Goal: Information Seeking & Learning: Learn about a topic

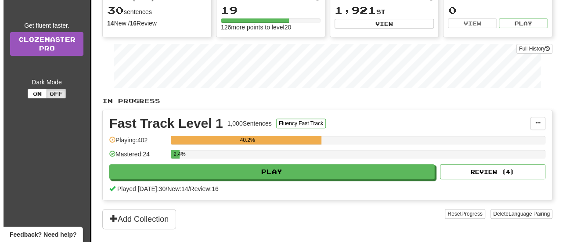
scroll to position [102, 0]
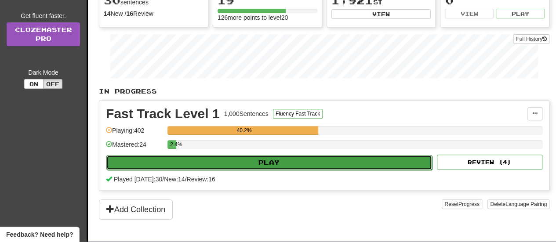
click at [394, 166] on button "Play" at bounding box center [268, 162] width 325 height 15
select select "**"
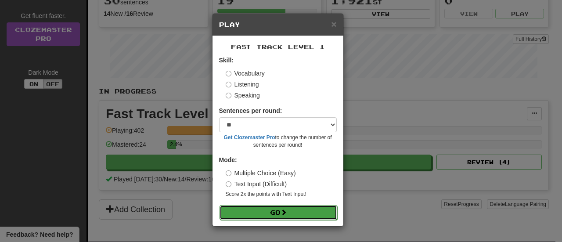
click at [292, 211] on button "Go" at bounding box center [279, 212] width 118 height 15
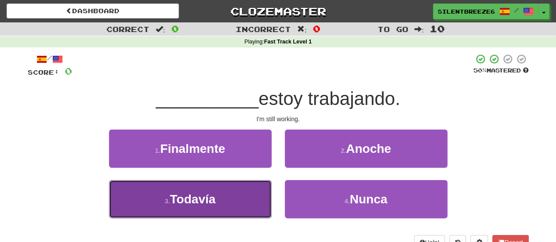
click at [210, 190] on button "3 . Todavía" at bounding box center [190, 199] width 162 height 38
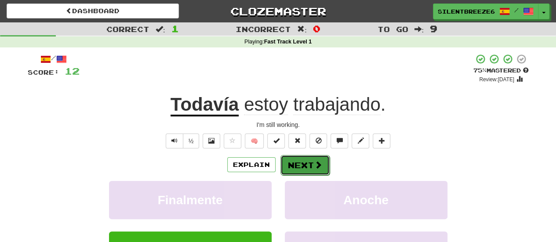
click at [309, 163] on button "Next" at bounding box center [304, 165] width 49 height 20
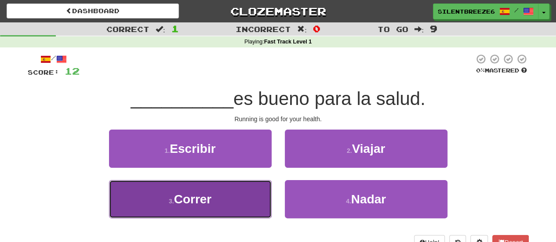
click at [189, 201] on span "Correr" at bounding box center [193, 199] width 38 height 14
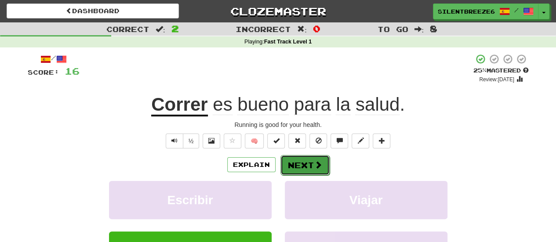
click at [318, 167] on span at bounding box center [318, 165] width 8 height 8
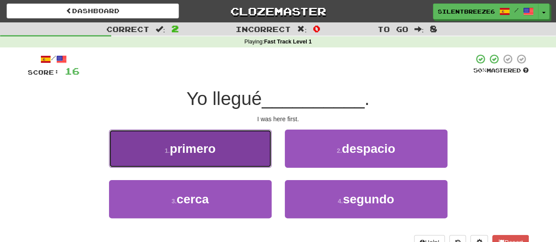
click at [255, 149] on button "1 . primero" at bounding box center [190, 149] width 162 height 38
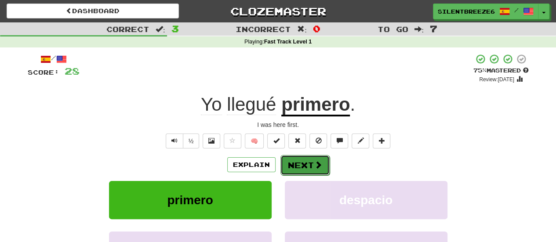
click at [306, 163] on button "Next" at bounding box center [304, 165] width 49 height 20
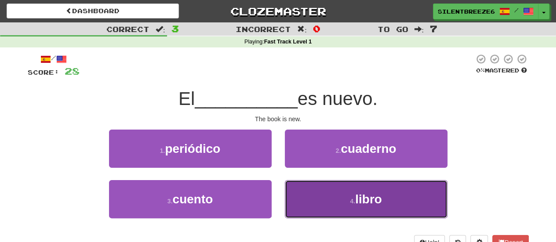
click at [337, 198] on button "4 . libro" at bounding box center [366, 199] width 162 height 38
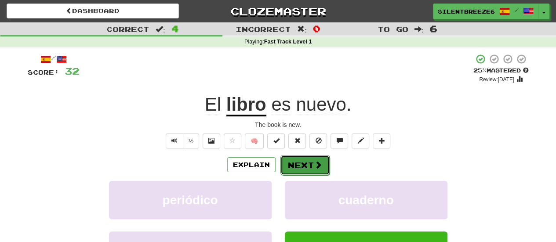
click at [300, 158] on button "Next" at bounding box center [304, 165] width 49 height 20
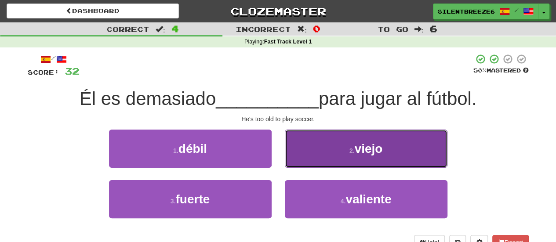
click at [391, 154] on button "2 . viejo" at bounding box center [366, 149] width 162 height 38
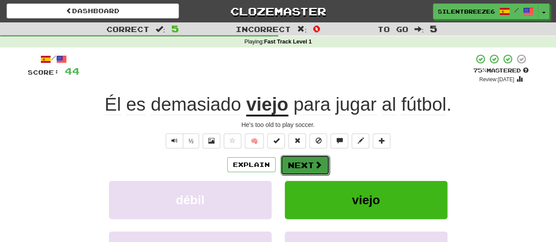
click at [311, 165] on button "Next" at bounding box center [304, 165] width 49 height 20
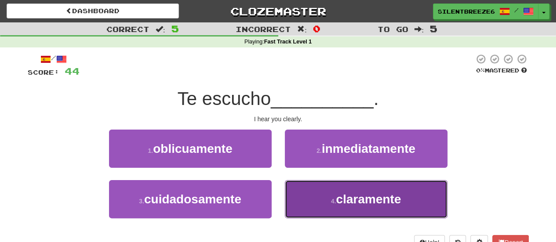
click at [385, 205] on span "claramente" at bounding box center [368, 199] width 65 height 14
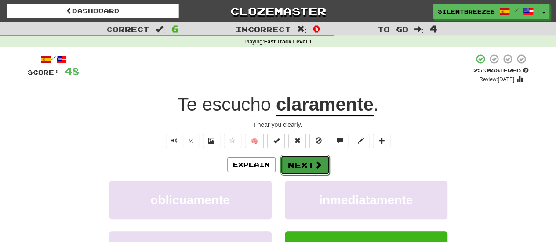
click at [305, 165] on button "Next" at bounding box center [304, 165] width 49 height 20
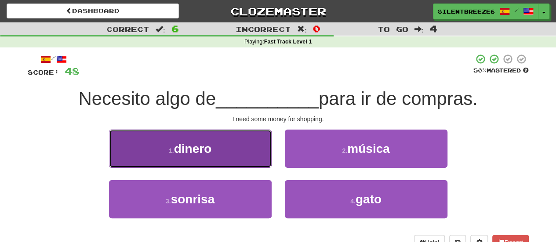
click at [209, 138] on button "1 . dinero" at bounding box center [190, 149] width 162 height 38
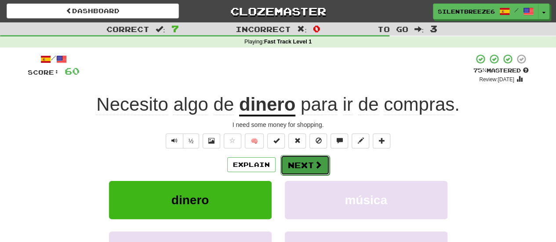
click at [307, 167] on button "Next" at bounding box center [304, 165] width 49 height 20
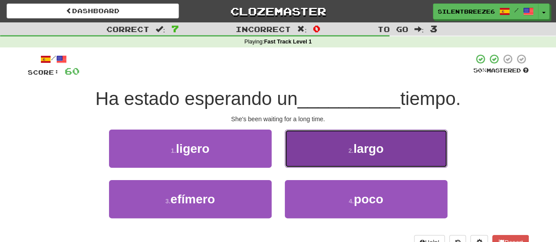
click at [358, 159] on button "2 . largo" at bounding box center [366, 149] width 162 height 38
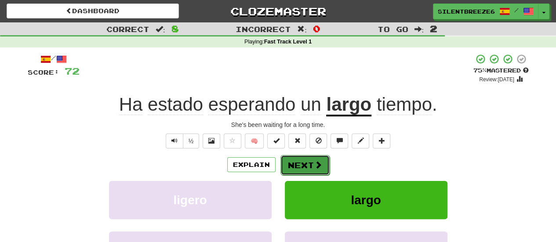
click at [304, 161] on button "Next" at bounding box center [304, 165] width 49 height 20
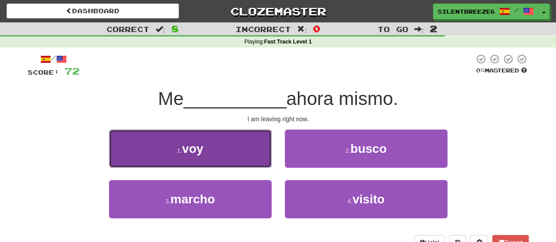
click at [238, 143] on button "1 . voy" at bounding box center [190, 149] width 162 height 38
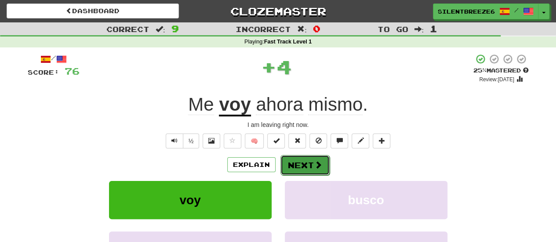
click at [323, 168] on button "Next" at bounding box center [304, 165] width 49 height 20
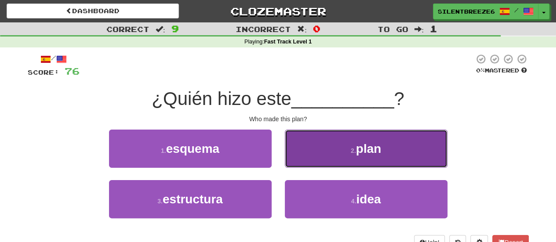
click at [400, 150] on button "2 . plan" at bounding box center [366, 149] width 162 height 38
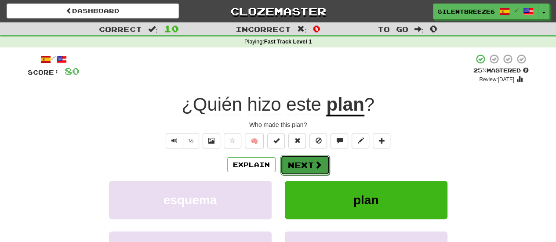
click at [320, 170] on button "Next" at bounding box center [304, 165] width 49 height 20
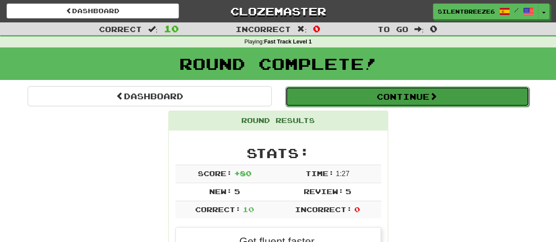
click at [350, 90] on button "Continue" at bounding box center [407, 97] width 244 height 20
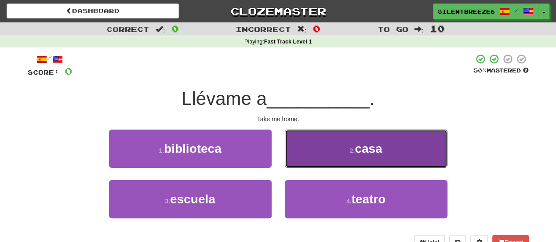
click at [363, 141] on button "2 . casa" at bounding box center [366, 149] width 162 height 38
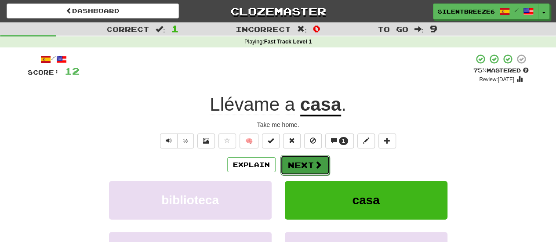
click at [307, 167] on button "Next" at bounding box center [304, 165] width 49 height 20
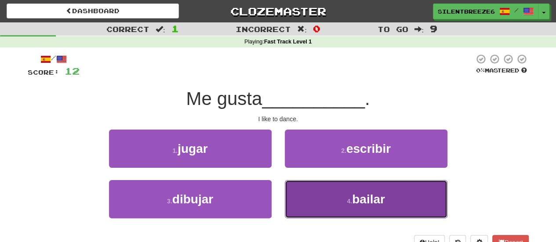
click at [329, 199] on button "4 . bailar" at bounding box center [366, 199] width 162 height 38
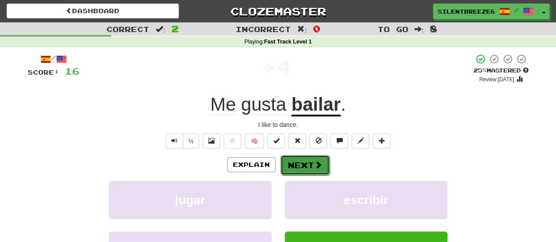
click at [310, 166] on button "Next" at bounding box center [304, 165] width 49 height 20
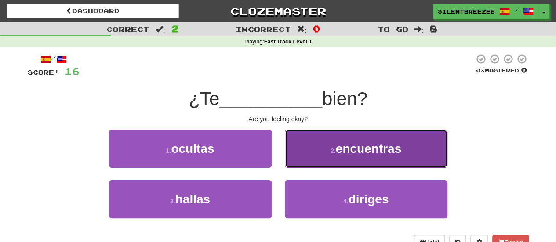
click at [318, 153] on button "2 . encuentras" at bounding box center [366, 149] width 162 height 38
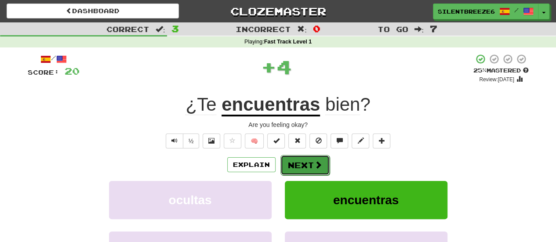
click at [308, 167] on button "Next" at bounding box center [304, 165] width 49 height 20
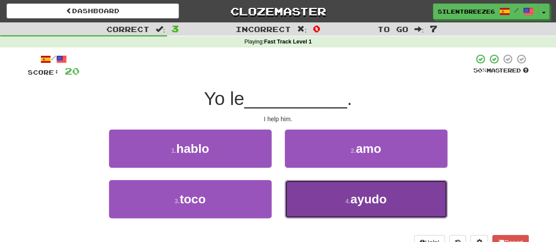
click at [359, 194] on span "ayudo" at bounding box center [368, 199] width 36 height 14
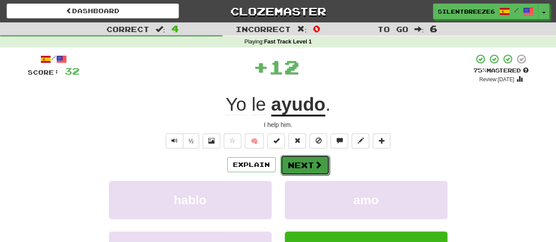
click at [313, 171] on button "Next" at bounding box center [304, 165] width 49 height 20
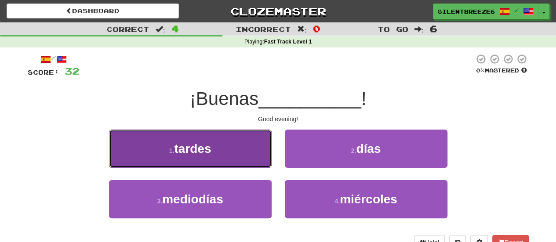
click at [235, 157] on button "1 . tardes" at bounding box center [190, 149] width 162 height 38
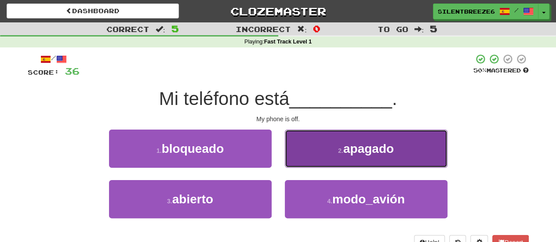
click at [321, 156] on button "2 . apagado" at bounding box center [366, 149] width 162 height 38
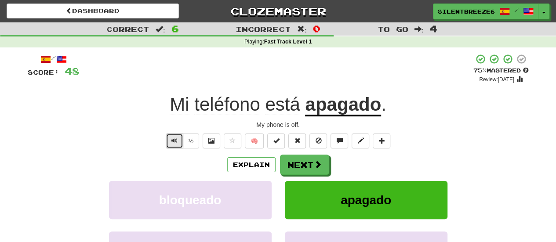
click at [178, 139] on button "Text-to-speech controls" at bounding box center [175, 141] width 18 height 15
click at [349, 110] on u "apagado" at bounding box center [343, 105] width 76 height 22
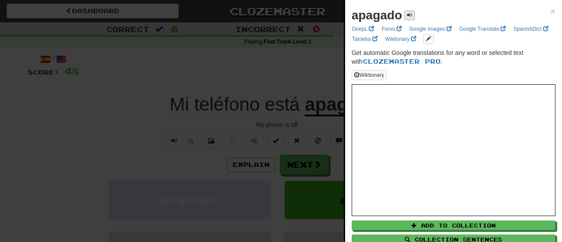
click at [399, 15] on strong "apagado" at bounding box center [377, 15] width 51 height 14
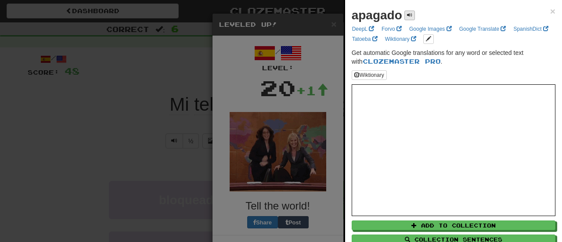
click at [409, 15] on span at bounding box center [409, 14] width 5 height 5
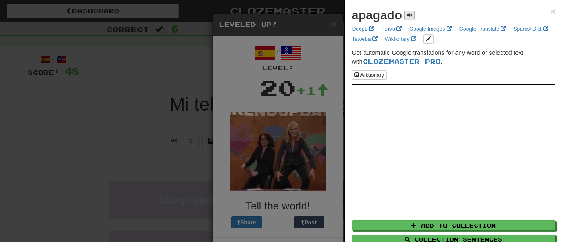
click at [409, 15] on span at bounding box center [409, 14] width 5 height 5
click at [550, 14] on span "×" at bounding box center [552, 11] width 5 height 10
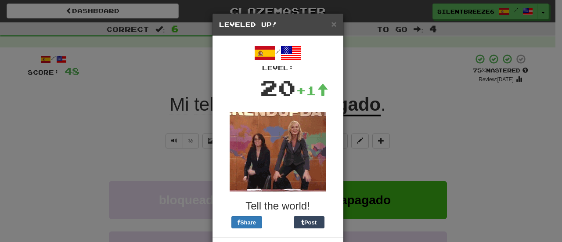
click at [425, 100] on div "× Leveled Up! / Level: 20 +1 Tell the world! Share Post Close" at bounding box center [281, 121] width 562 height 242
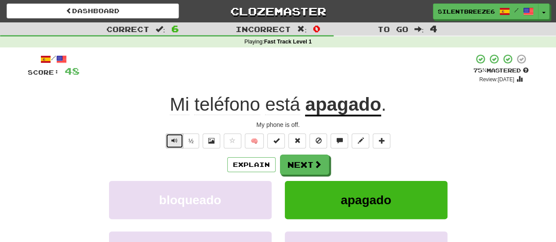
click at [171, 137] on button "Text-to-speech controls" at bounding box center [175, 141] width 18 height 15
click at [188, 145] on button "½" at bounding box center [191, 141] width 17 height 15
click at [183, 143] on button "Text-to-speech controls" at bounding box center [175, 141] width 18 height 15
click at [172, 142] on span "Text-to-speech controls" at bounding box center [174, 140] width 6 height 6
click at [190, 141] on button "½" at bounding box center [191, 141] width 17 height 15
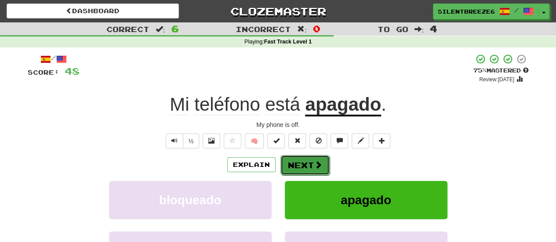
click at [306, 162] on button "Next" at bounding box center [304, 165] width 49 height 20
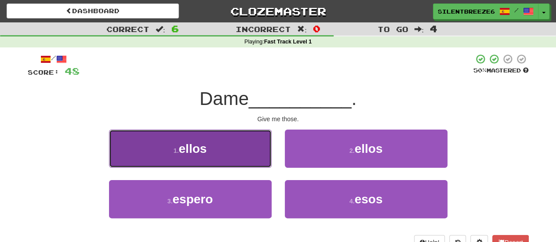
click at [226, 144] on button "1 . ellos" at bounding box center [190, 149] width 162 height 38
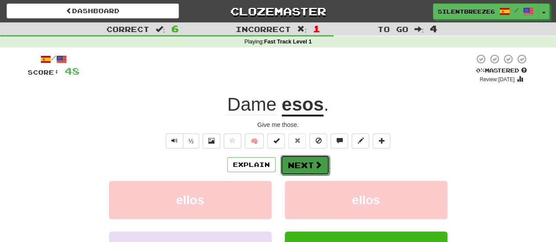
click at [308, 166] on button "Next" at bounding box center [304, 165] width 49 height 20
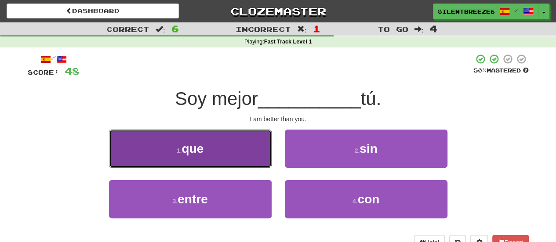
click at [240, 147] on button "1 . que" at bounding box center [190, 149] width 162 height 38
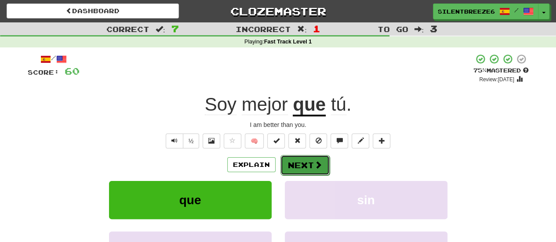
click at [327, 167] on button "Next" at bounding box center [304, 165] width 49 height 20
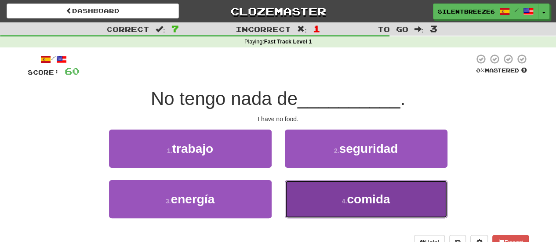
click at [322, 200] on button "4 . comida" at bounding box center [366, 199] width 162 height 38
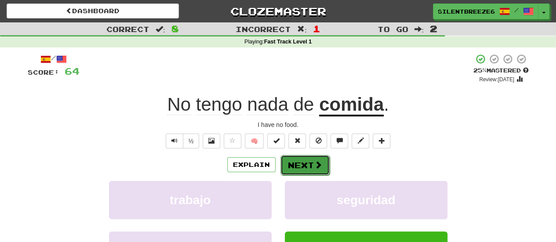
click at [312, 168] on button "Next" at bounding box center [304, 165] width 49 height 20
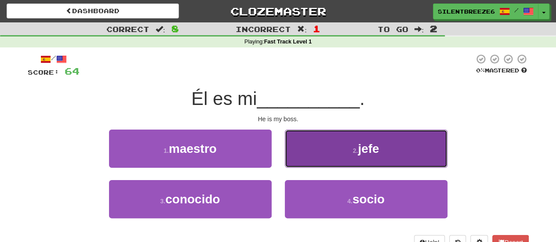
click at [339, 143] on button "2 . jefe" at bounding box center [366, 149] width 162 height 38
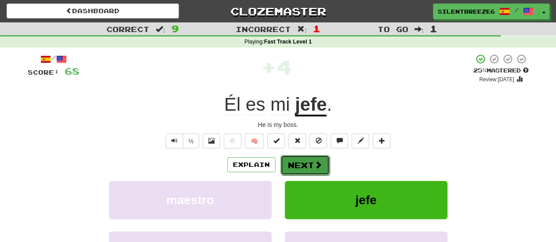
click at [297, 158] on button "Next" at bounding box center [304, 165] width 49 height 20
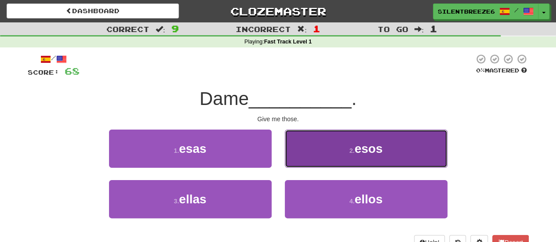
click at [400, 139] on button "2 . esos" at bounding box center [366, 149] width 162 height 38
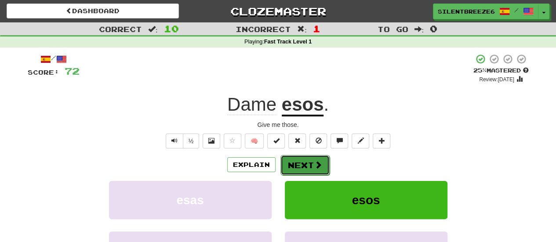
click at [308, 163] on button "Next" at bounding box center [304, 165] width 49 height 20
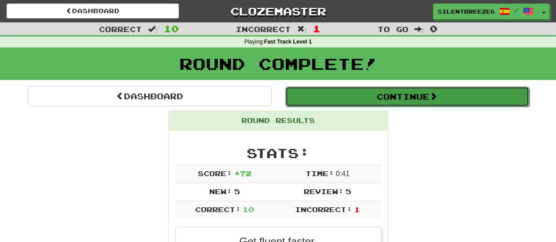
click at [354, 94] on button "Continue" at bounding box center [407, 97] width 244 height 20
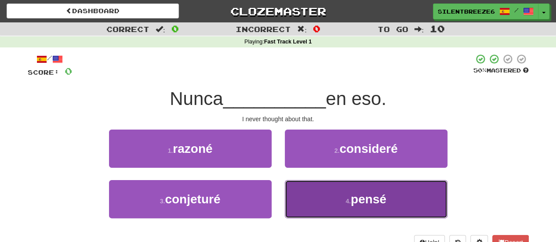
click at [325, 201] on button "4 . pensé" at bounding box center [366, 199] width 162 height 38
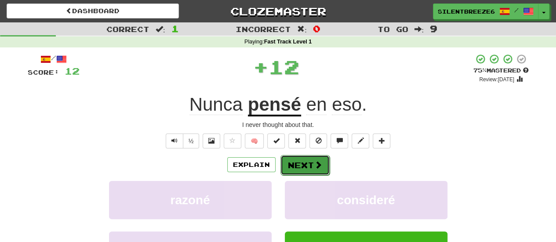
click at [312, 161] on button "Next" at bounding box center [304, 165] width 49 height 20
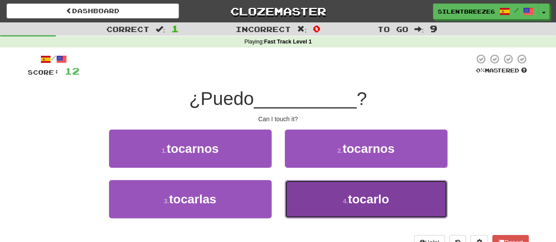
click at [337, 196] on button "4 . tocarlo" at bounding box center [366, 199] width 162 height 38
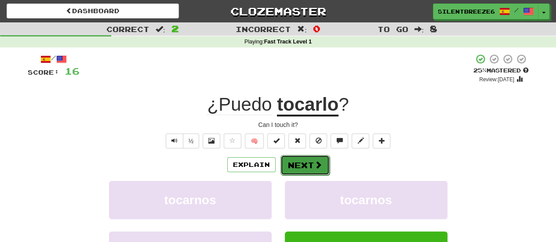
click at [307, 171] on button "Next" at bounding box center [304, 165] width 49 height 20
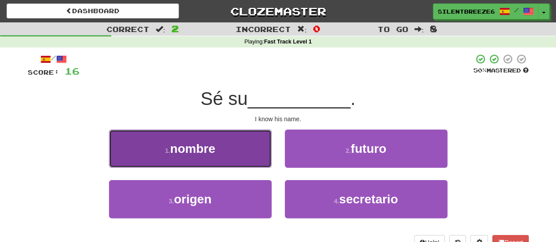
click at [227, 157] on button "1 . nombre" at bounding box center [190, 149] width 162 height 38
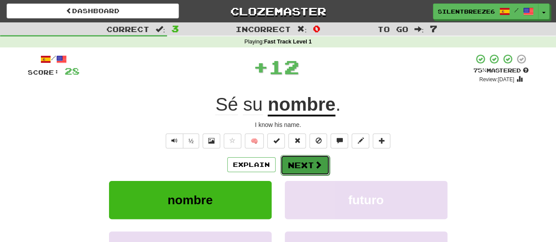
click at [299, 161] on button "Next" at bounding box center [304, 165] width 49 height 20
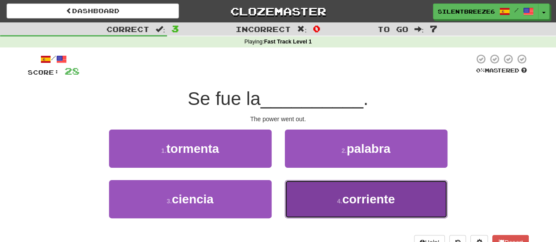
click at [322, 202] on button "4 . corriente" at bounding box center [366, 199] width 162 height 38
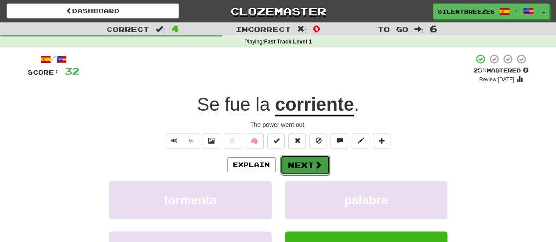
click at [314, 162] on span at bounding box center [318, 165] width 8 height 8
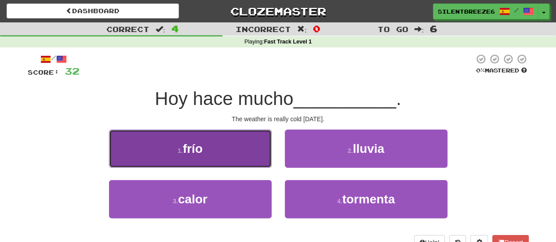
click at [245, 144] on button "1 . frío" at bounding box center [190, 149] width 162 height 38
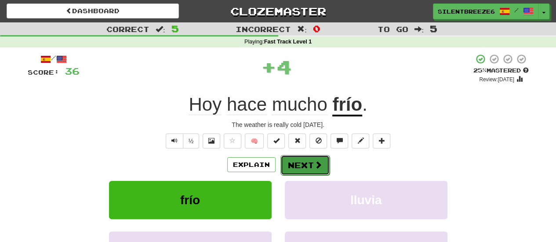
click at [322, 171] on button "Next" at bounding box center [304, 165] width 49 height 20
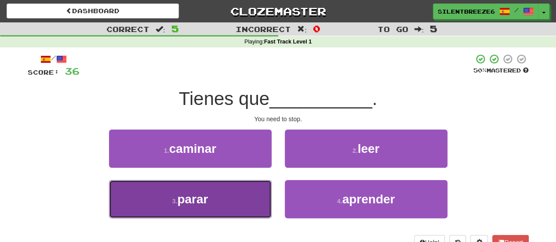
click at [189, 202] on span "parar" at bounding box center [192, 199] width 31 height 14
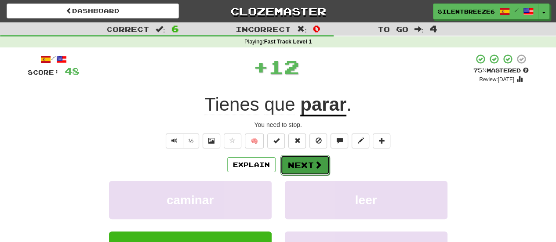
click at [293, 169] on button "Next" at bounding box center [304, 165] width 49 height 20
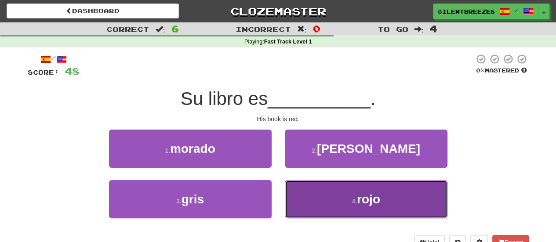
click at [347, 208] on button "4 . rojo" at bounding box center [366, 199] width 162 height 38
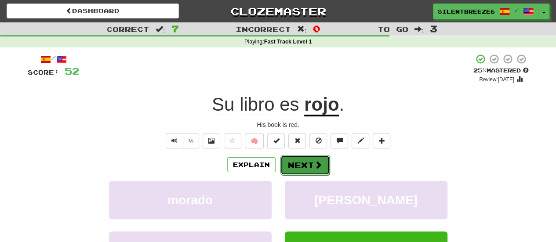
click at [303, 163] on button "Next" at bounding box center [304, 165] width 49 height 20
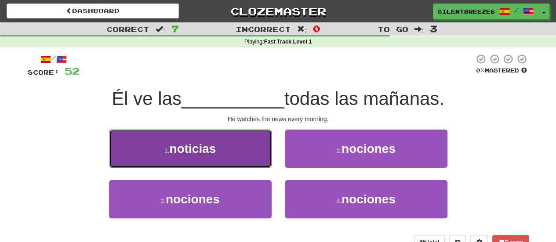
click at [219, 147] on button "1 . noticias" at bounding box center [190, 149] width 162 height 38
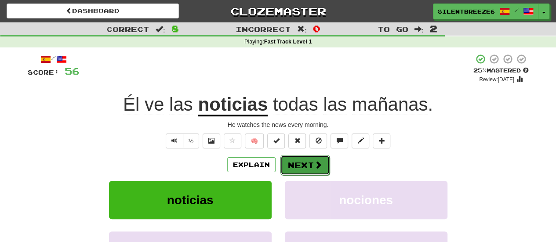
click at [321, 165] on button "Next" at bounding box center [304, 165] width 49 height 20
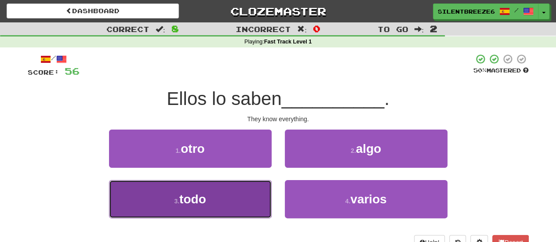
click at [239, 217] on button "3 . todo" at bounding box center [190, 199] width 162 height 38
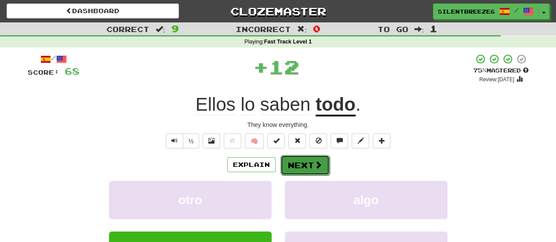
click at [327, 168] on button "Next" at bounding box center [304, 165] width 49 height 20
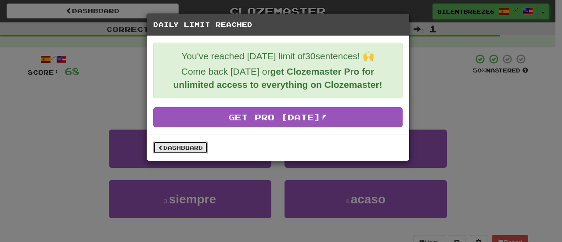
click at [191, 147] on link "Dashboard" at bounding box center [180, 147] width 54 height 13
